Goal: Transaction & Acquisition: Purchase product/service

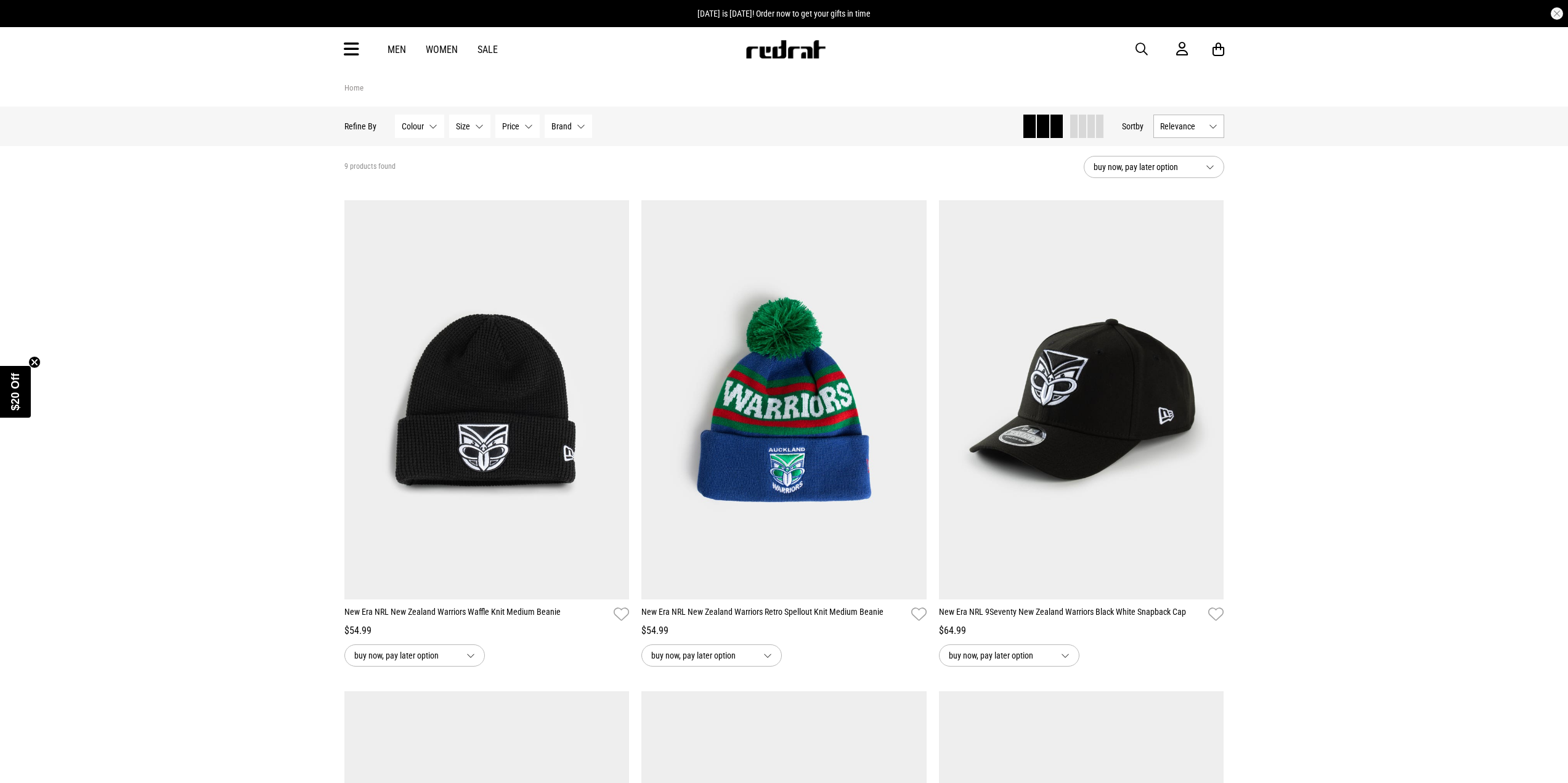
click at [780, 59] on link at bounding box center [784, 55] width 81 height 12
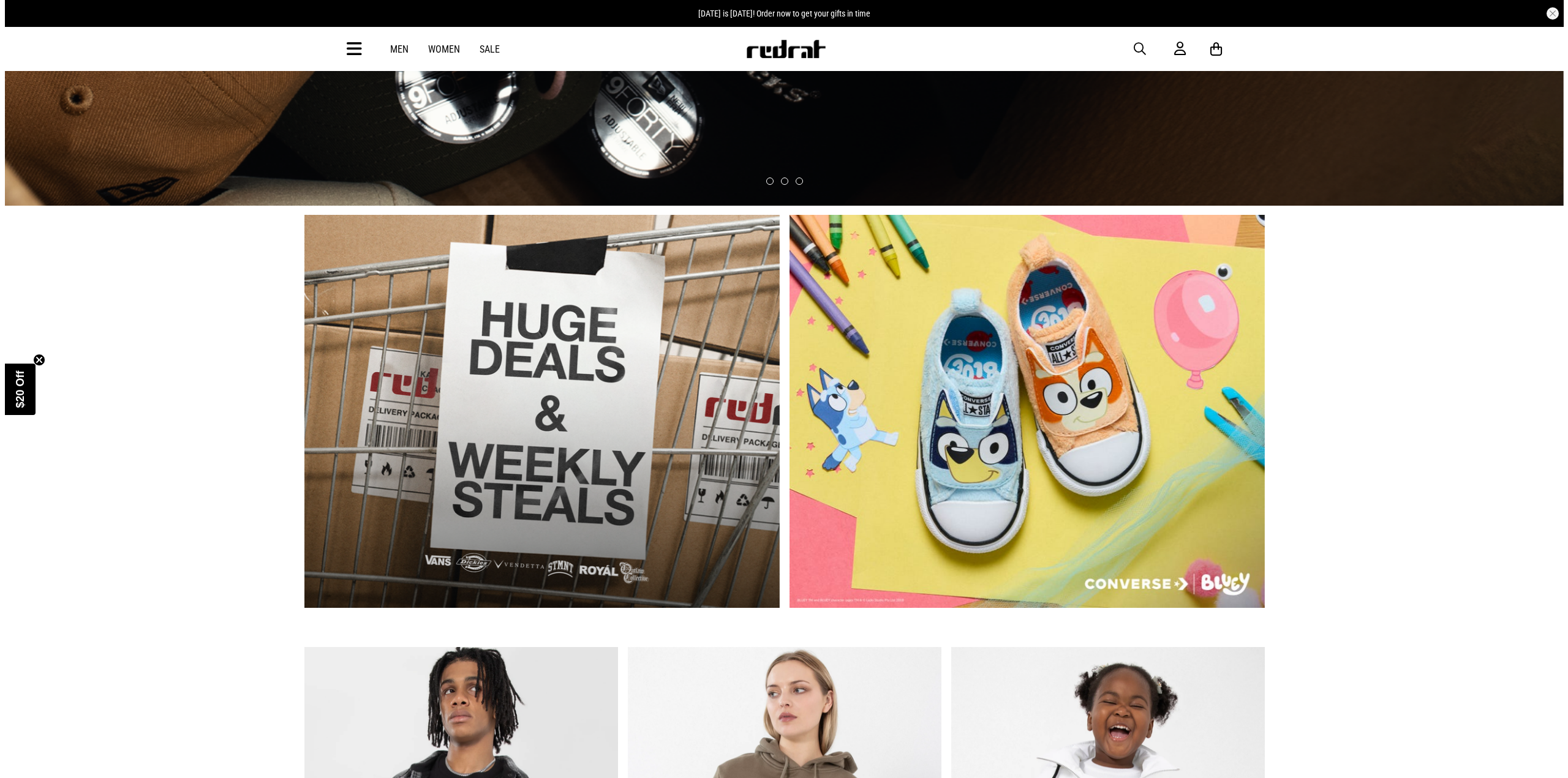
scroll to position [490, 0]
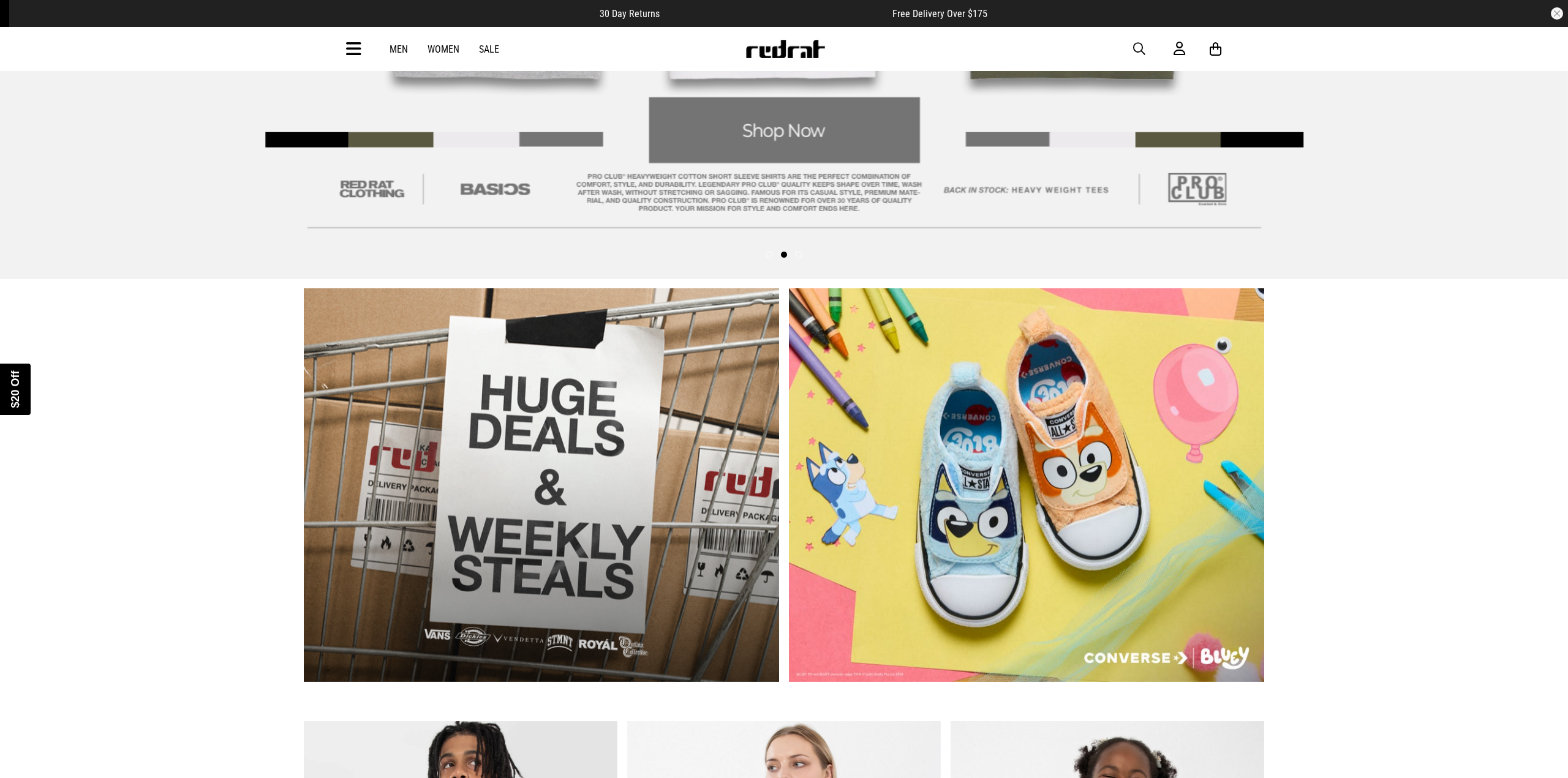
click at [194, 499] on div "Close dialog UNLOCK $20 OFF WHEN YOU JOIN THE CREW Sign up to receive email & S…" at bounding box center [784, 389] width 1568 height 778
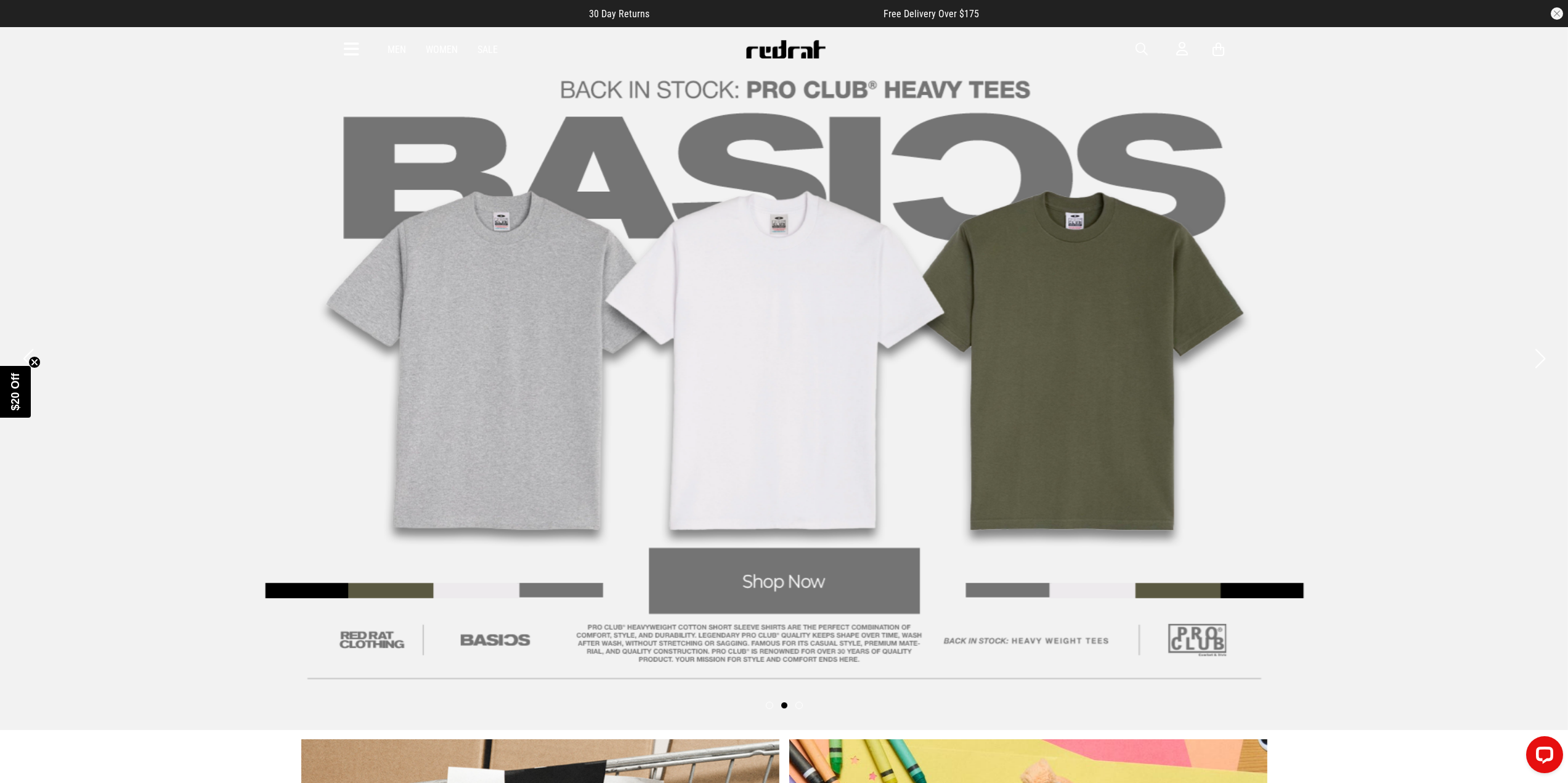
scroll to position [0, 0]
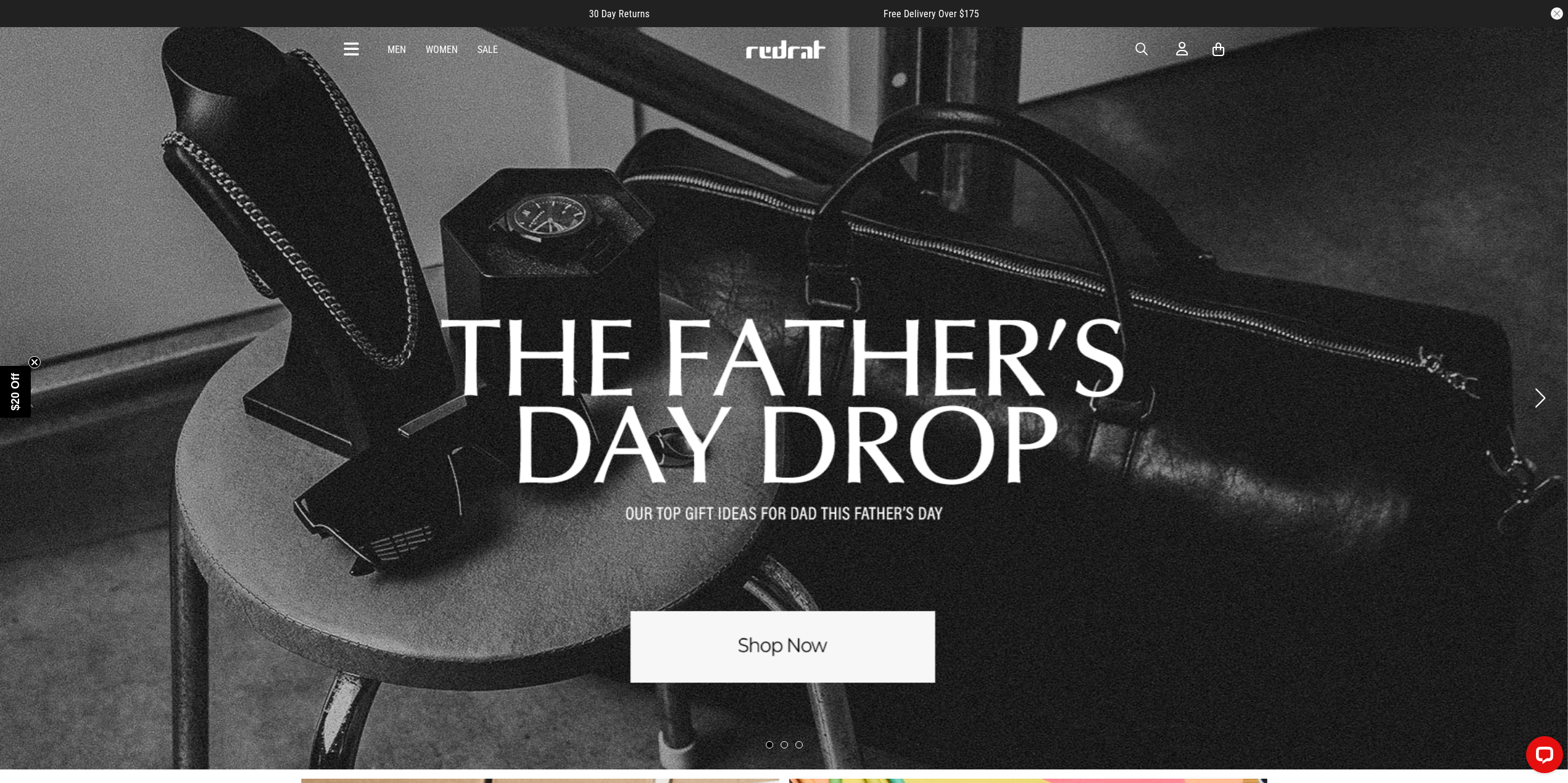
click at [911, 496] on link "1 / 3" at bounding box center [784, 397] width 1568 height 744
